Goal: Task Accomplishment & Management: Manage account settings

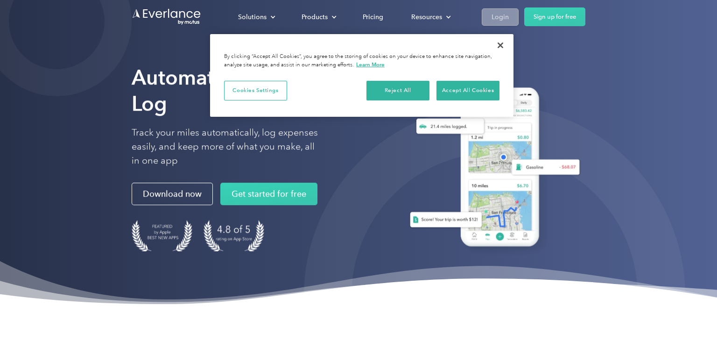
click at [498, 16] on div "Login" at bounding box center [500, 17] width 17 height 12
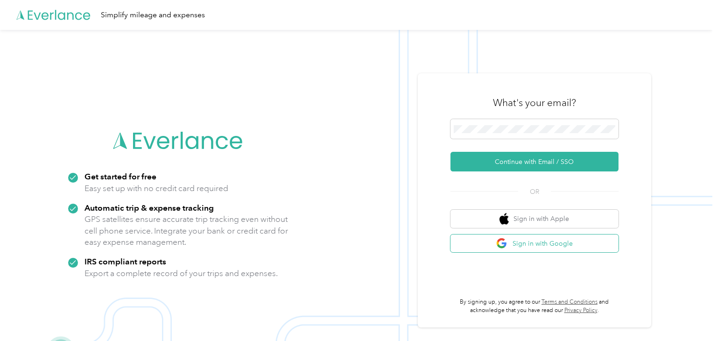
click at [509, 246] on span "button" at bounding box center [502, 244] width 13 height 12
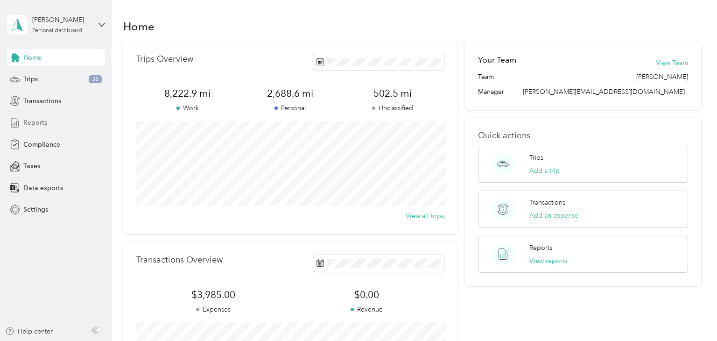
click at [52, 125] on div "Reports" at bounding box center [56, 122] width 98 height 17
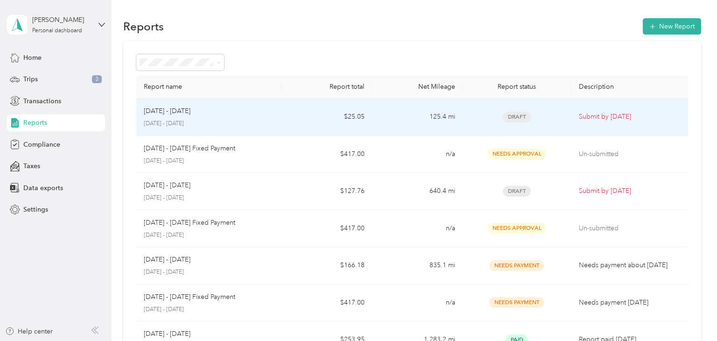
scroll to position [24, 0]
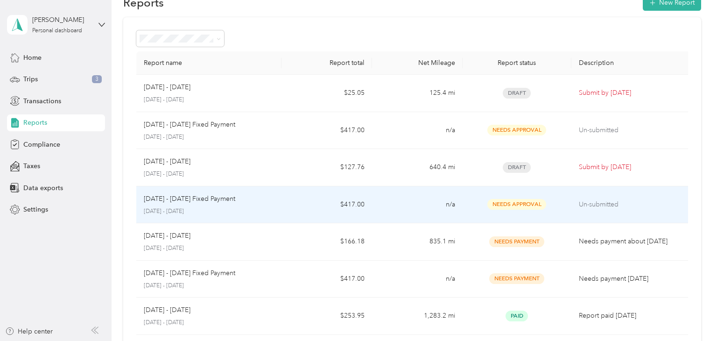
click at [387, 202] on td "n/a" at bounding box center [417, 204] width 91 height 37
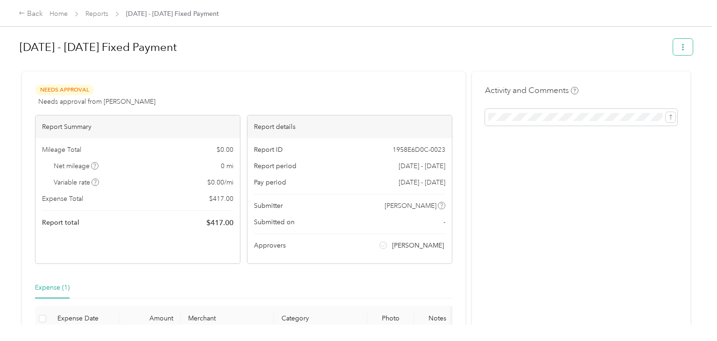
click at [692, 49] on button "button" at bounding box center [683, 47] width 20 height 16
click at [672, 76] on li "Download" at bounding box center [663, 81] width 69 height 16
click at [667, 78] on span "Download" at bounding box center [661, 81] width 31 height 10
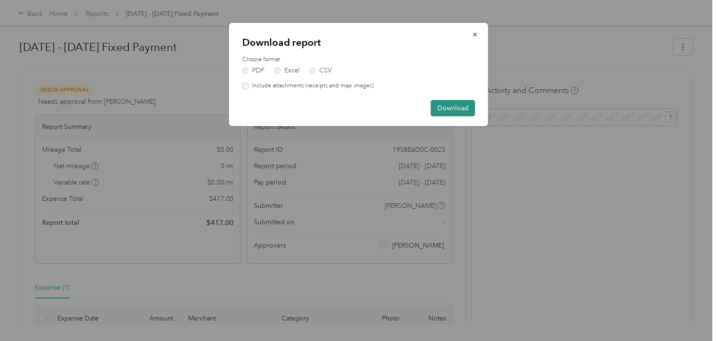
click at [458, 113] on button "Download" at bounding box center [453, 108] width 44 height 16
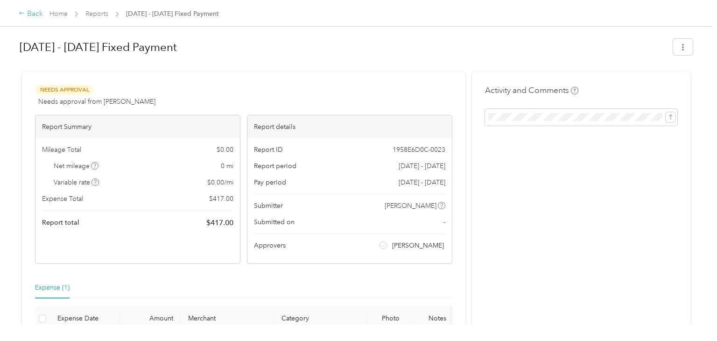
click at [25, 15] on div "Back" at bounding box center [31, 13] width 24 height 11
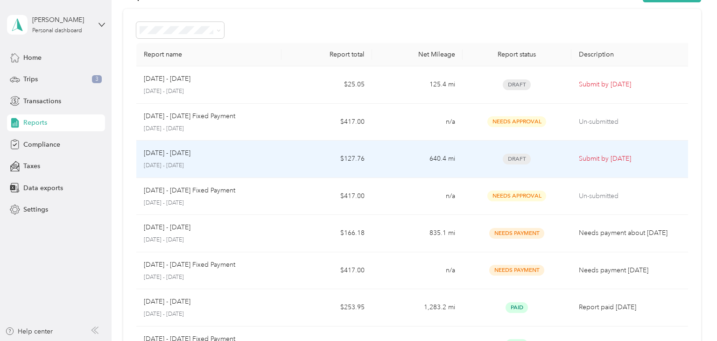
scroll to position [33, 0]
click at [317, 153] on td "$127.76" at bounding box center [327, 158] width 91 height 37
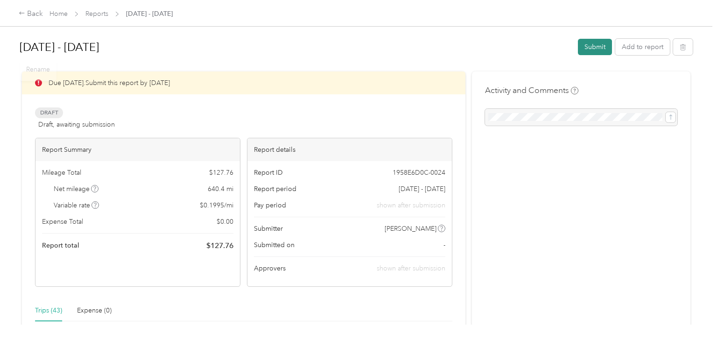
click at [585, 48] on button "Submit" at bounding box center [595, 47] width 34 height 16
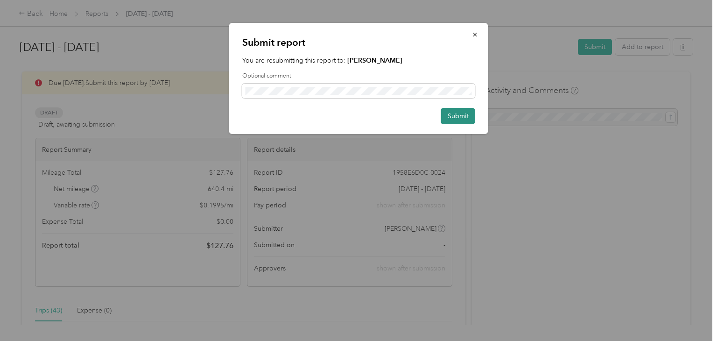
click at [456, 117] on button "Submit" at bounding box center [458, 116] width 34 height 16
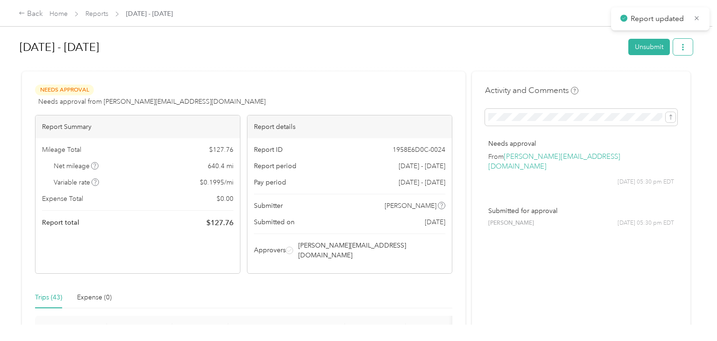
click at [686, 48] on icon "button" at bounding box center [683, 47] width 7 height 7
click at [662, 81] on span "Download" at bounding box center [661, 81] width 31 height 10
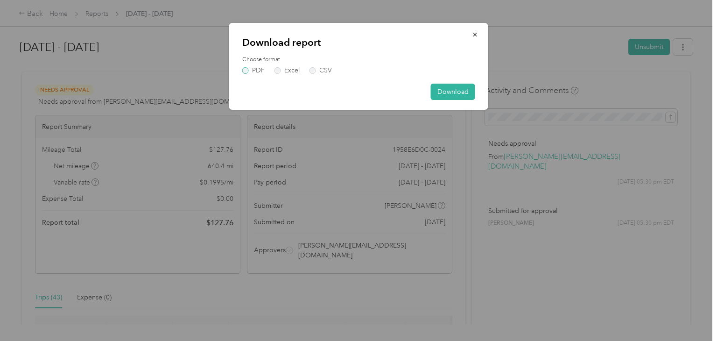
click at [248, 70] on label "PDF" at bounding box center [253, 70] width 22 height 7
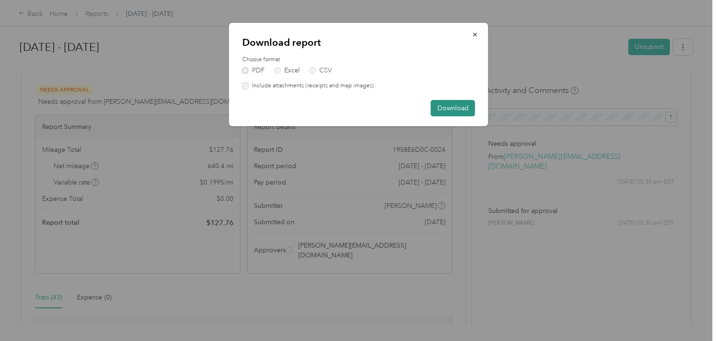
click at [440, 106] on button "Download" at bounding box center [453, 108] width 44 height 16
